Goal: Task Accomplishment & Management: Manage account settings

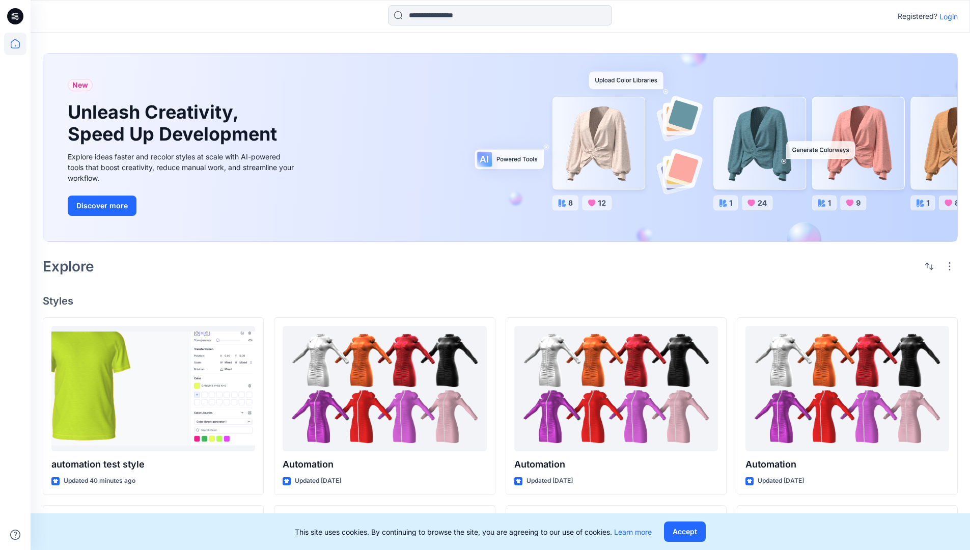
click at [946, 16] on p "Login" at bounding box center [949, 16] width 18 height 11
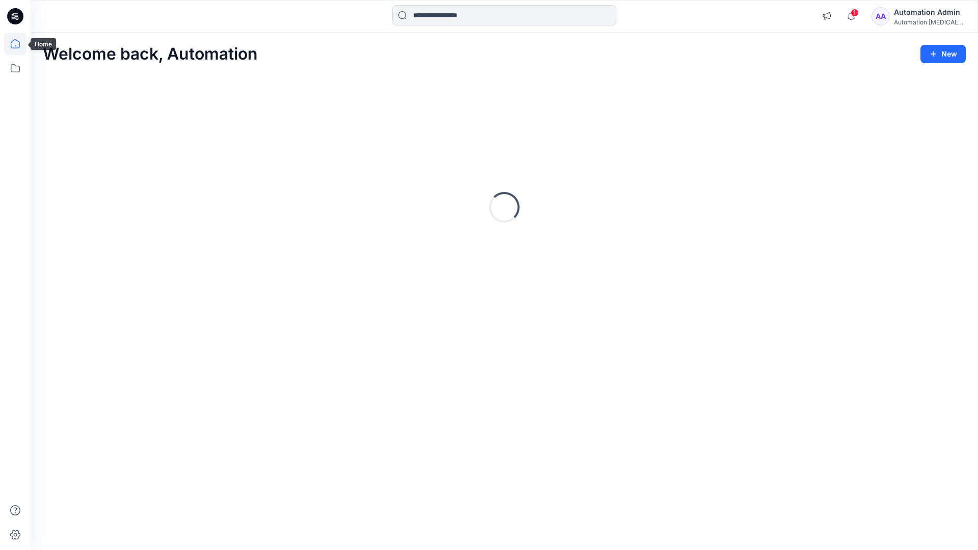
click at [19, 44] on icon at bounding box center [15, 43] width 9 height 9
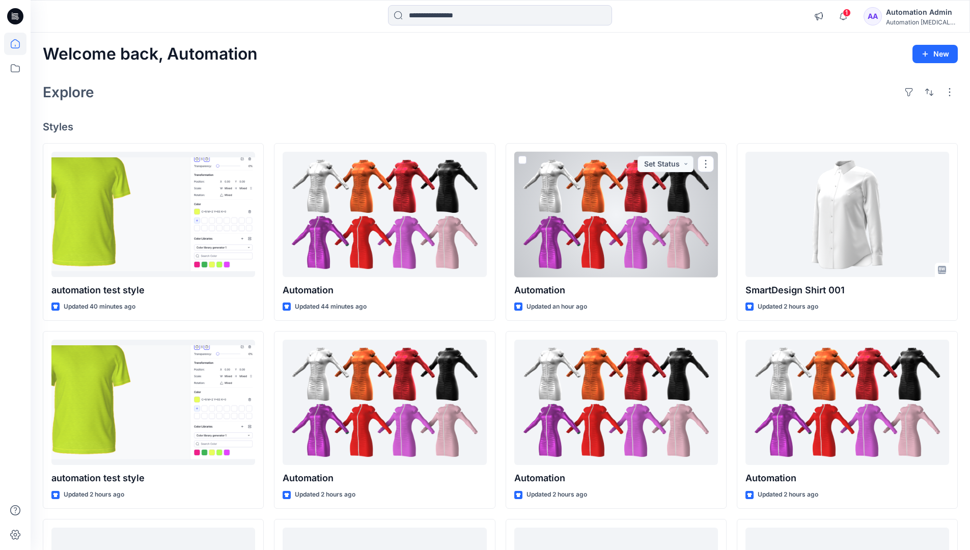
click at [909, 11] on div "Automation Admin" at bounding box center [921, 12] width 71 height 12
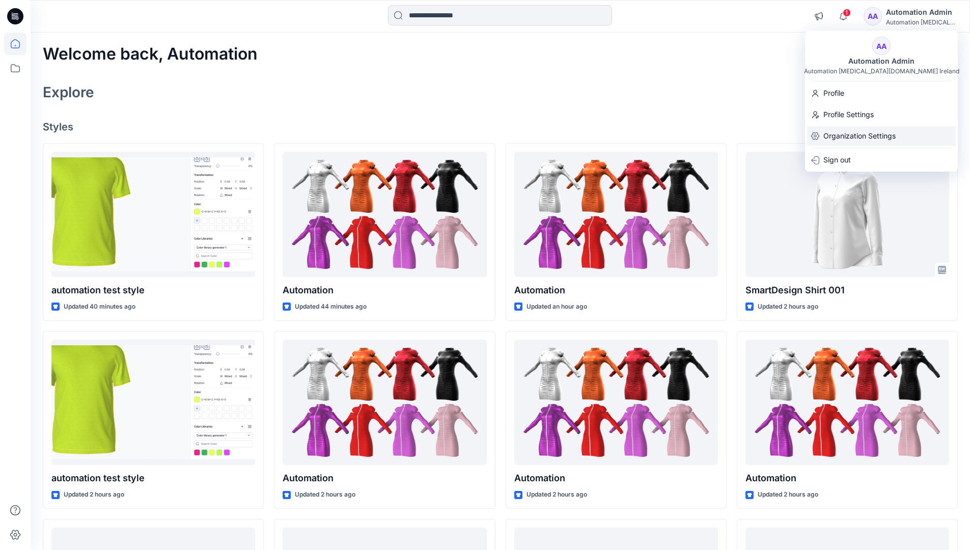
click at [861, 133] on p "Organization Settings" at bounding box center [860, 135] width 72 height 19
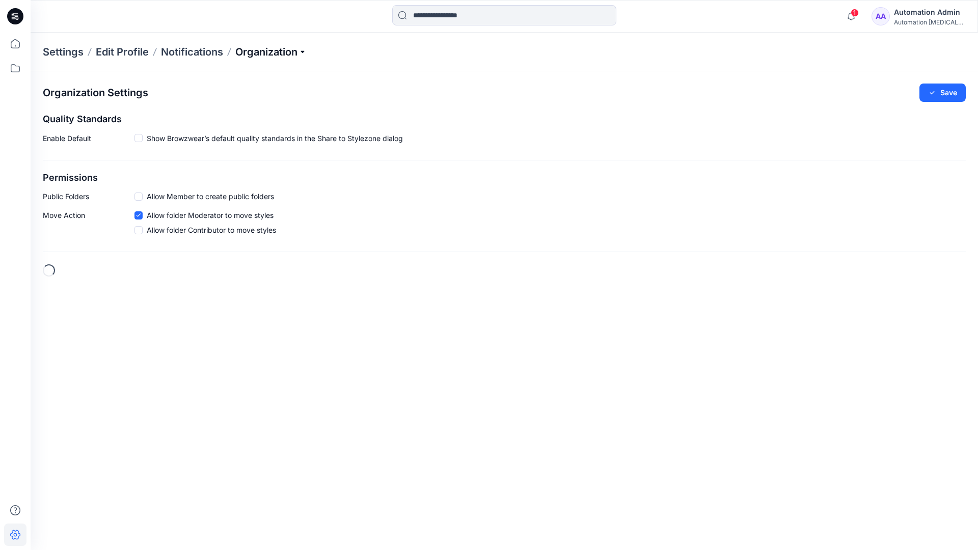
click at [273, 54] on p "Organization" at bounding box center [270, 52] width 71 height 14
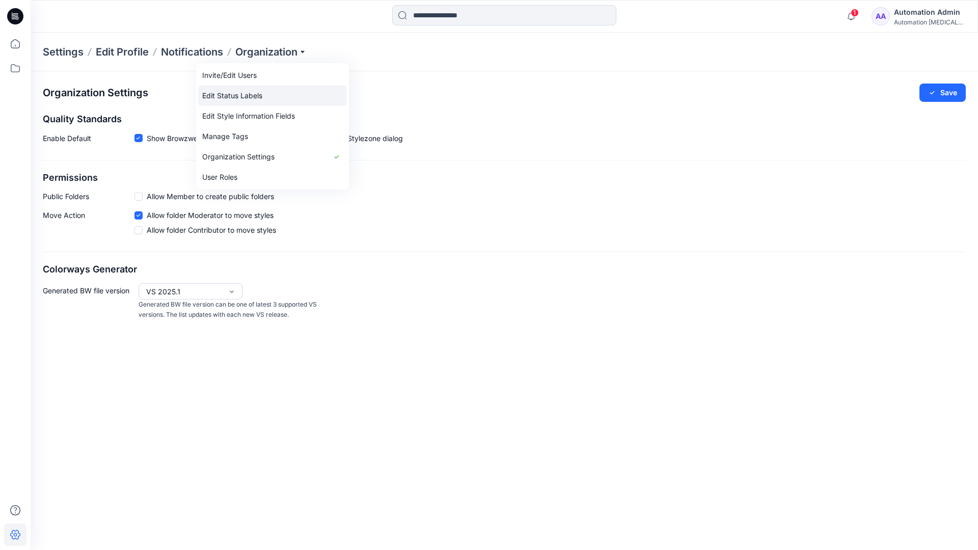
click at [229, 96] on link "Edit Status Labels" at bounding box center [272, 96] width 149 height 20
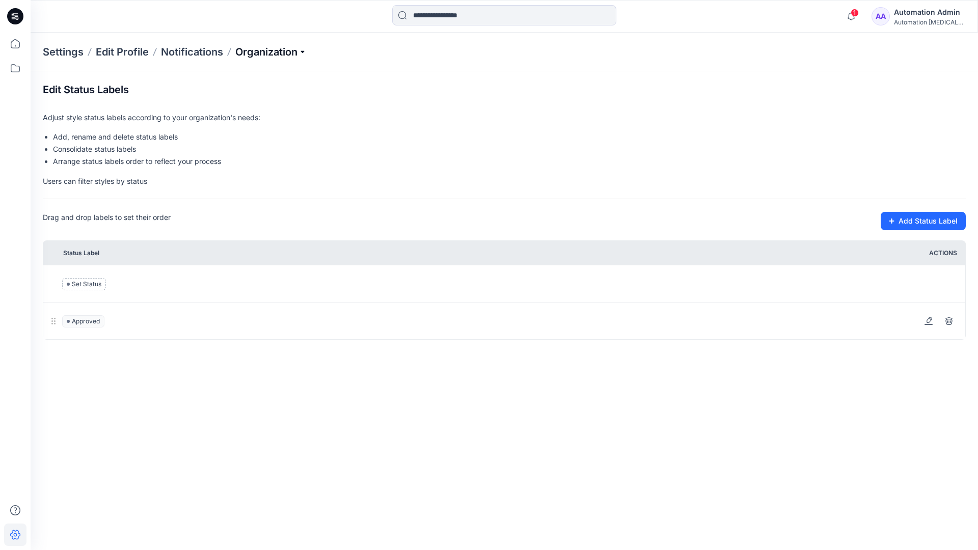
click at [271, 52] on p "Organization" at bounding box center [270, 52] width 71 height 14
click at [272, 48] on p "Organization" at bounding box center [270, 52] width 71 height 14
click at [451, 17] on input at bounding box center [504, 15] width 224 height 20
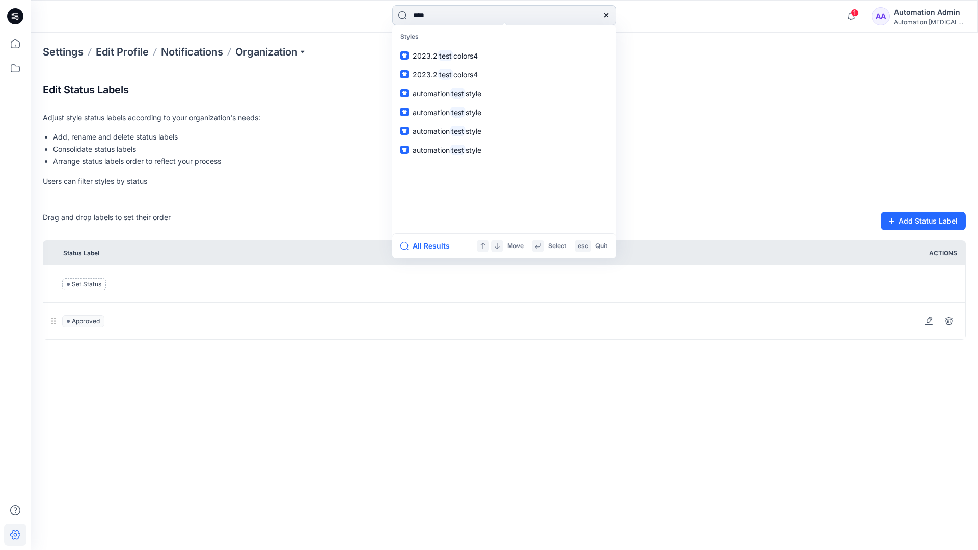
type input "****"
